Goal: Task Accomplishment & Management: Use online tool/utility

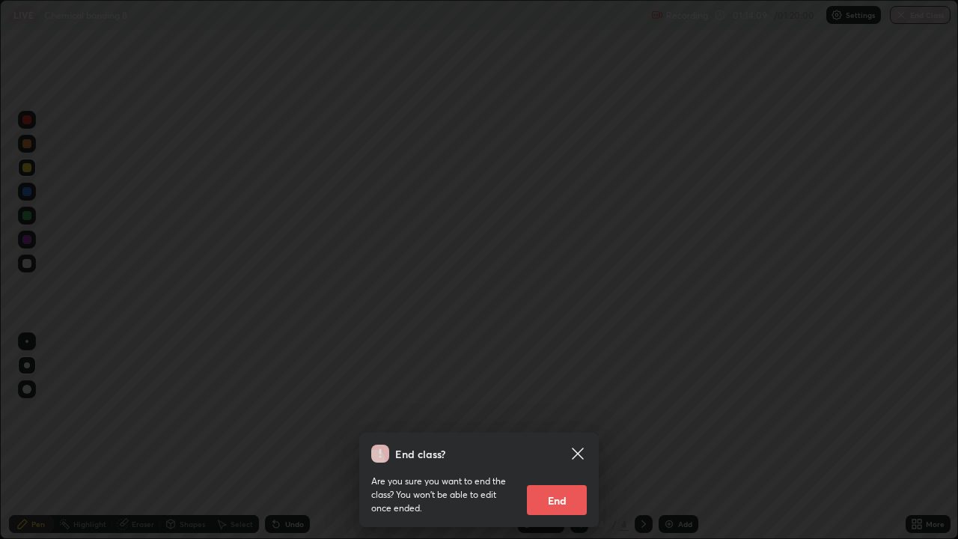
scroll to position [539, 958]
click at [563, 504] on button "End" at bounding box center [557, 500] width 60 height 30
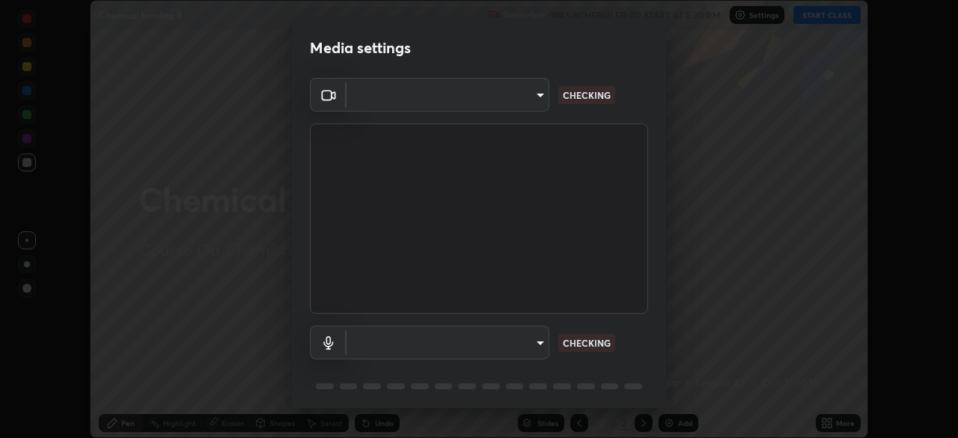
scroll to position [53, 0]
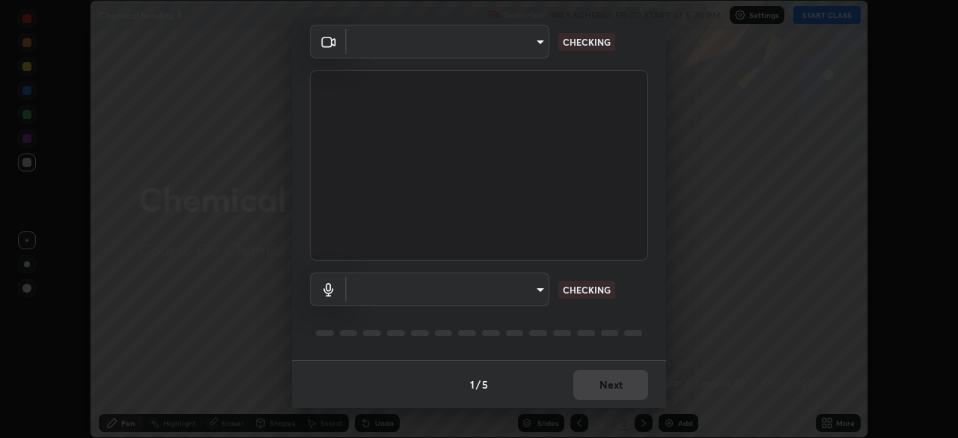
type input "fc38be1871f717ddc8e1b512eadbf63495b763d4820be899b5c927fedf8d93a0"
type input "communications"
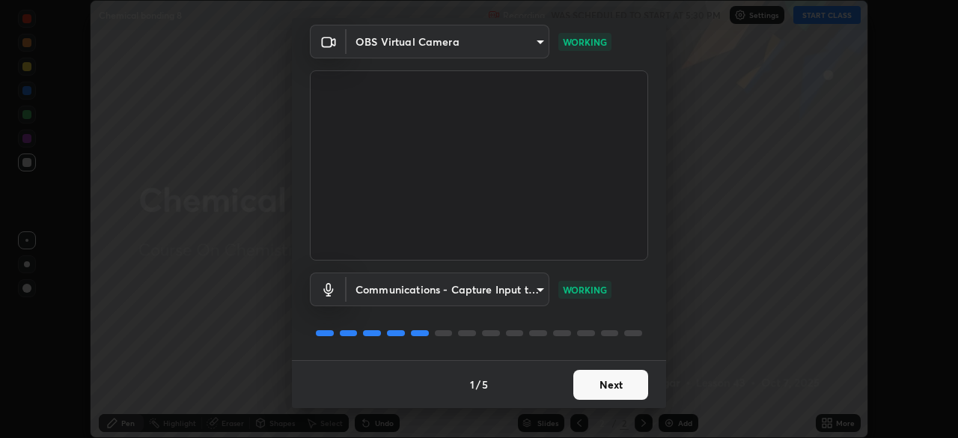
click at [605, 385] on button "Next" at bounding box center [610, 385] width 75 height 30
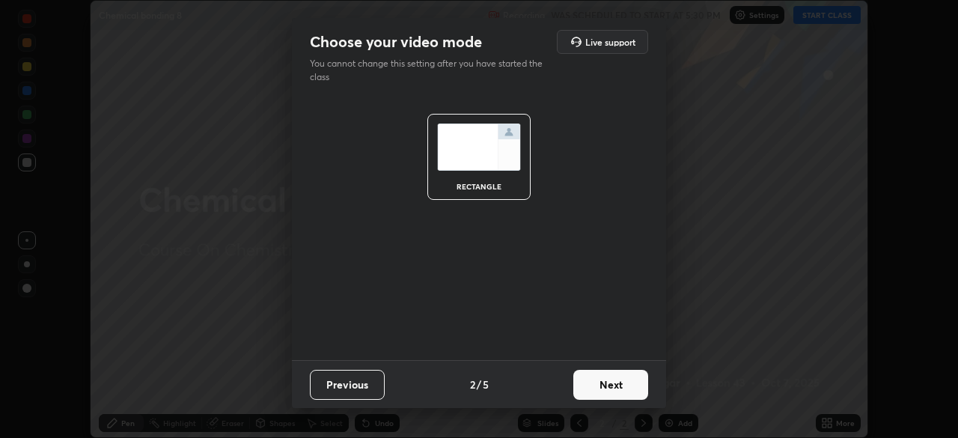
scroll to position [0, 0]
click at [607, 385] on button "Next" at bounding box center [610, 385] width 75 height 30
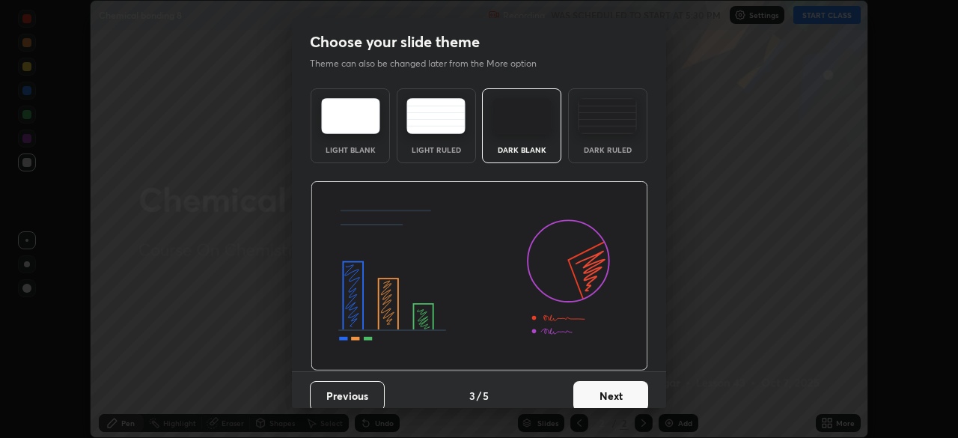
click at [605, 385] on button "Next" at bounding box center [610, 396] width 75 height 30
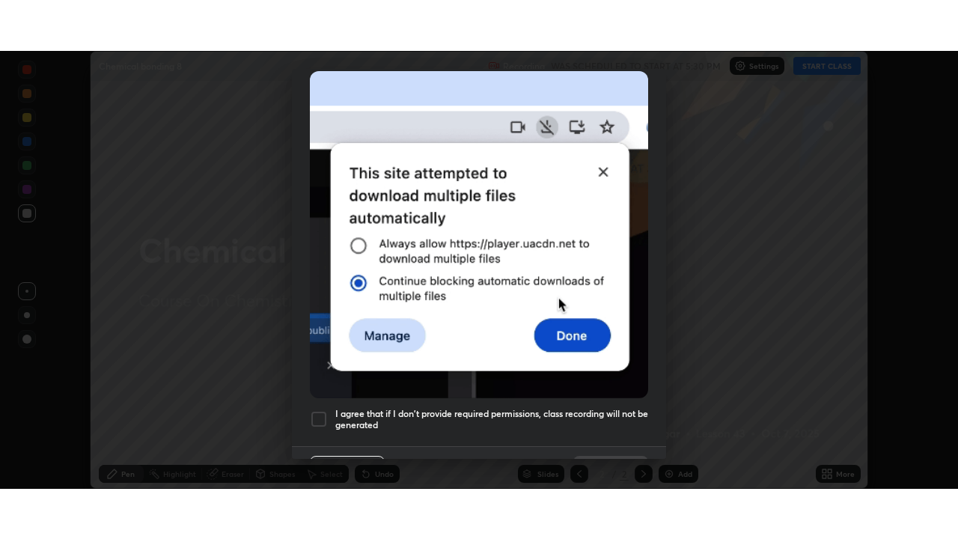
scroll to position [358, 0]
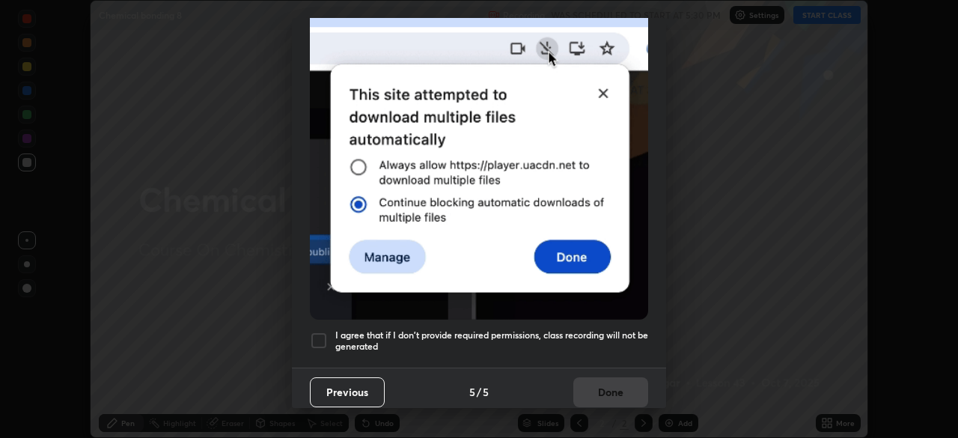
click at [602, 334] on h5 "I agree that if I don't provide required permissions, class recording will not …" at bounding box center [491, 340] width 313 height 23
click at [602, 391] on button "Done" at bounding box center [610, 392] width 75 height 30
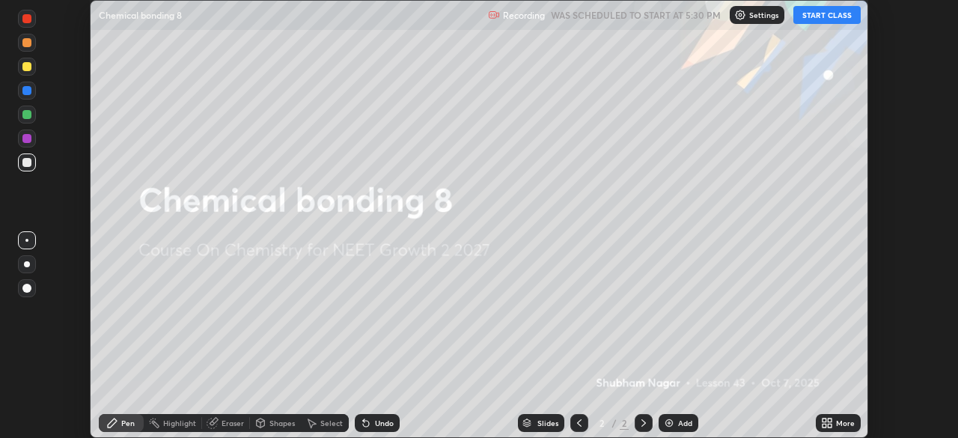
click at [813, 21] on button "START CLASS" at bounding box center [826, 15] width 67 height 18
click at [824, 421] on icon at bounding box center [824, 420] width 4 height 4
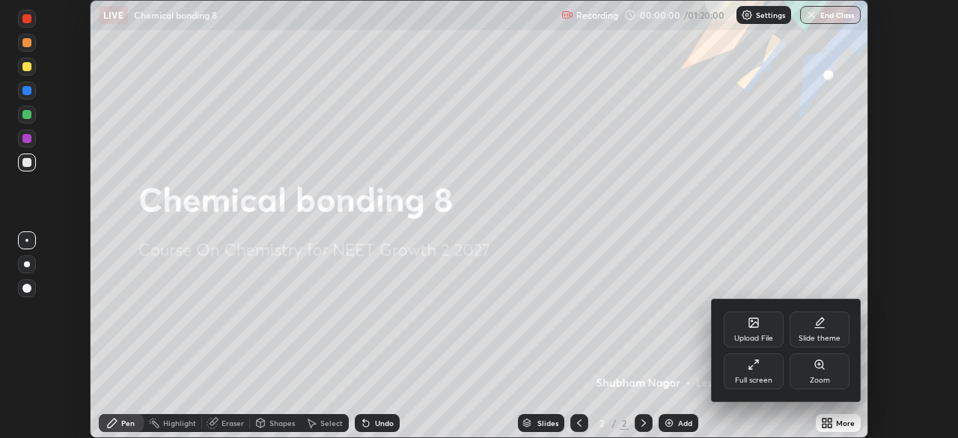
click at [739, 388] on div "Full screen" at bounding box center [754, 371] width 60 height 36
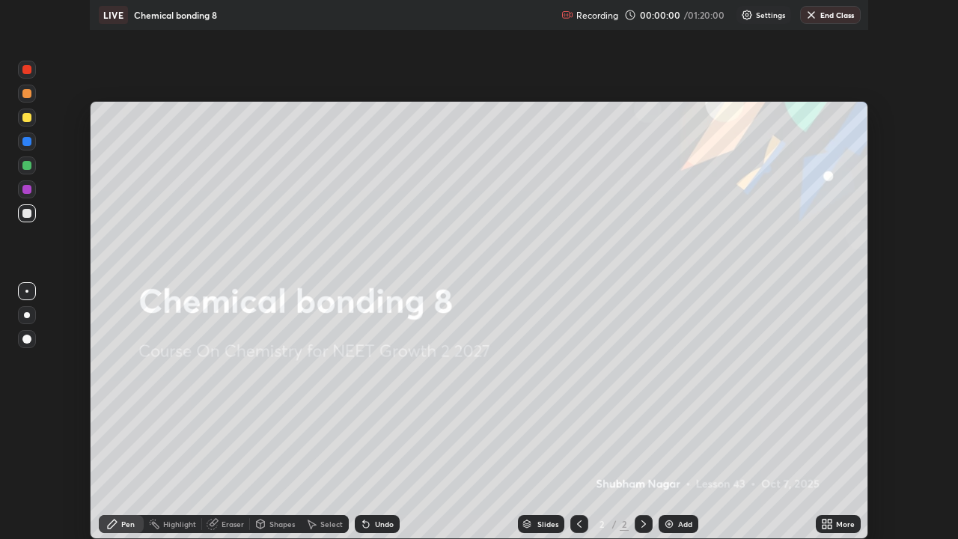
scroll to position [539, 958]
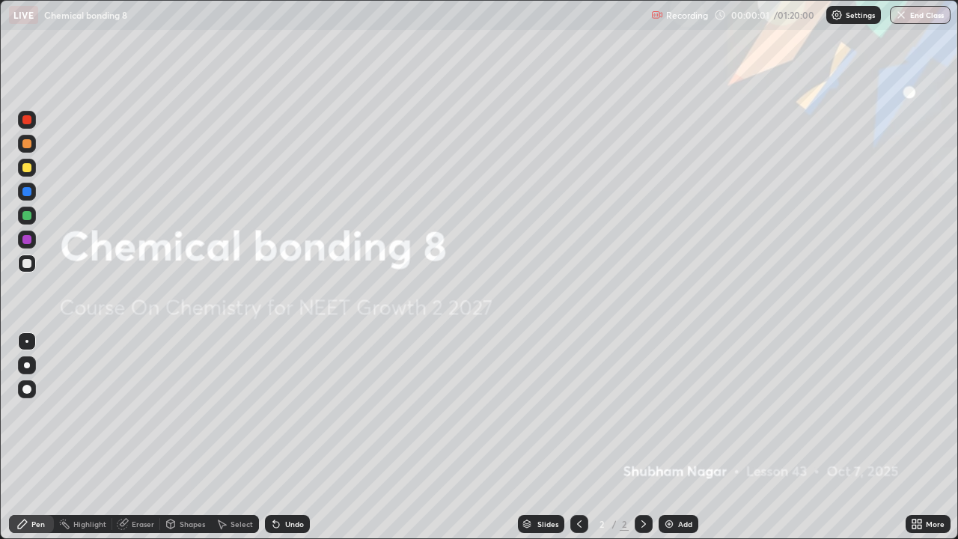
click at [672, 437] on div "Add" at bounding box center [679, 524] width 40 height 18
